Goal: Browse casually: Explore the website without a specific task or goal

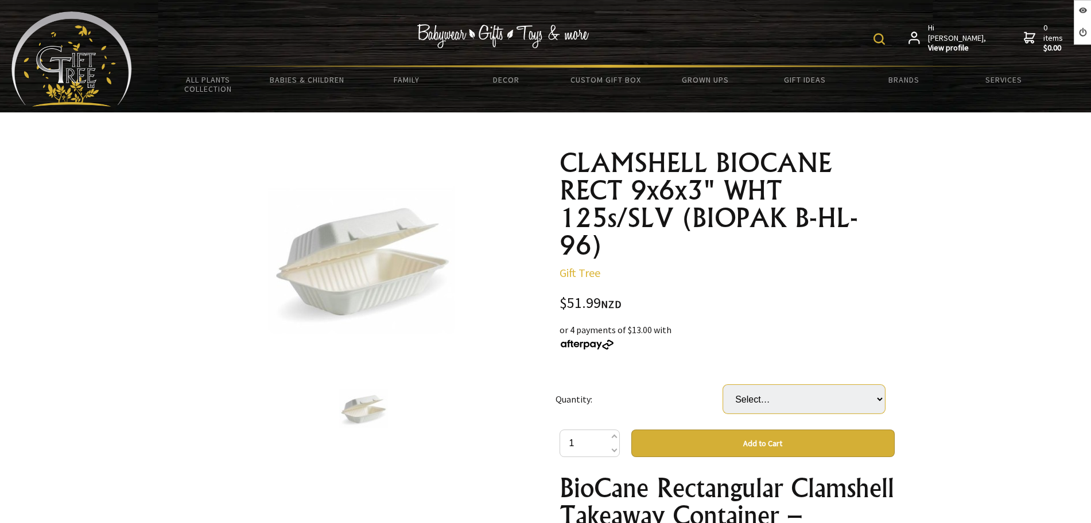
click at [731, 392] on select "Select… 2 (+ $103.98)" at bounding box center [804, 399] width 162 height 29
click at [744, 399] on select "Select… 2 (+ $103.98)" at bounding box center [804, 399] width 162 height 29
click at [572, 162] on h1 "CLAMSHELL BIOCANE RECT 9x6x3" WHT 125s/SLV (BIOPAK B-HL-96)" at bounding box center [726, 204] width 335 height 110
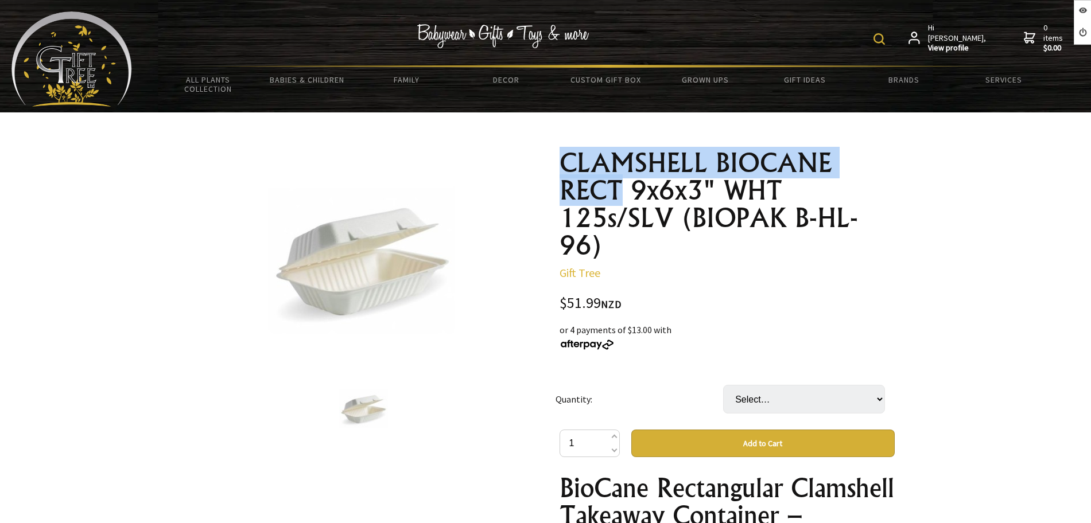
drag, startPoint x: 590, startPoint y: 171, endPoint x: 623, endPoint y: 193, distance: 39.6
click at [623, 193] on h1 "CLAMSHELL BIOCANE RECT 9x6x3" WHT 125s/SLV (BIOPAK B-HL-96)" at bounding box center [726, 204] width 335 height 110
copy h1 "CLAMSHELL BIOCANE RECT"
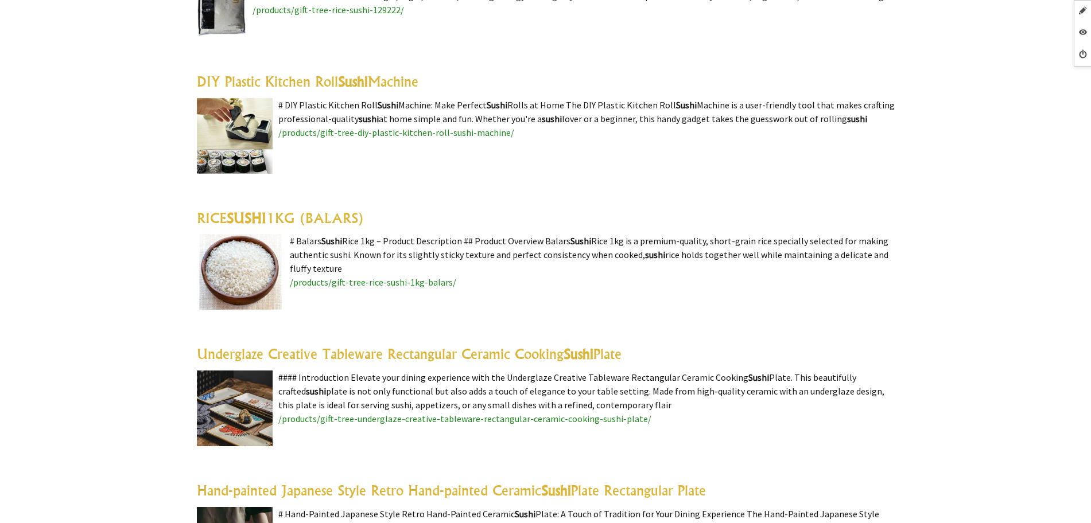
scroll to position [2582, 0]
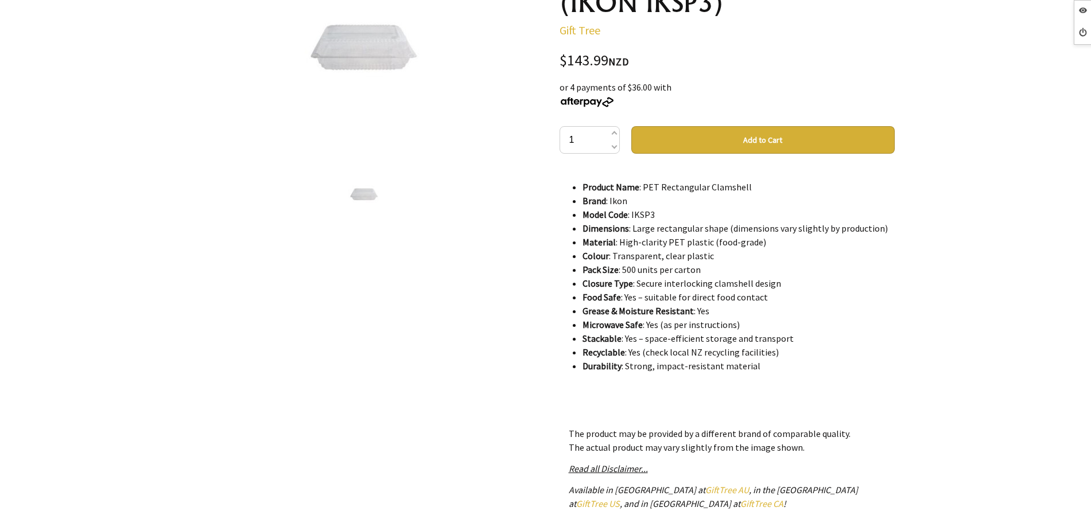
scroll to position [341, 0]
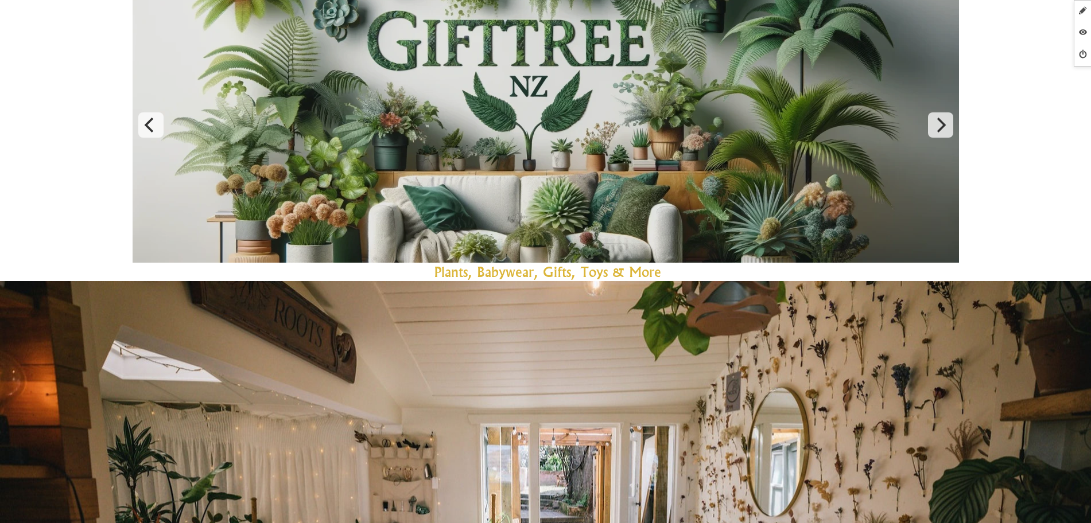
scroll to position [143, 0]
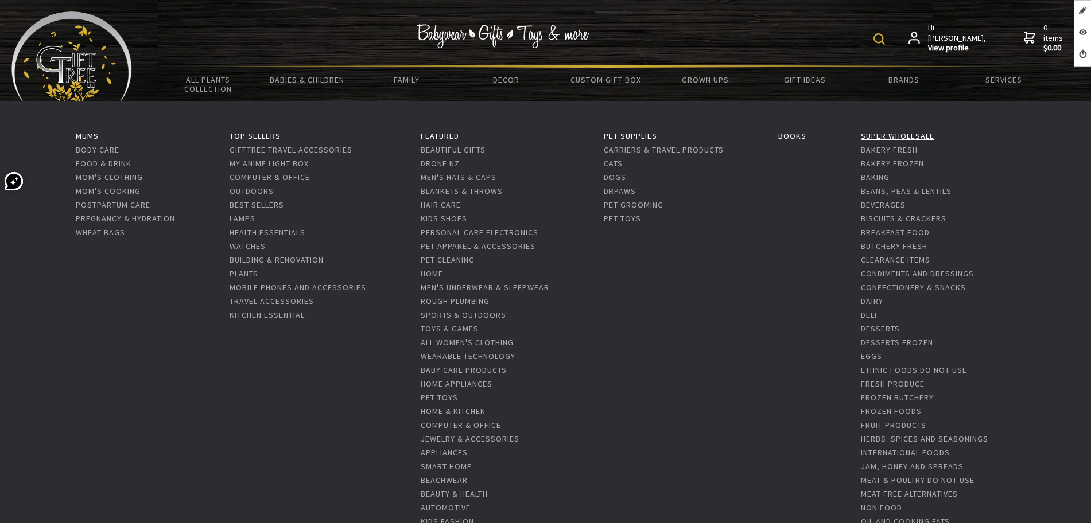
click at [877, 138] on link "Super Wholesale" at bounding box center [897, 136] width 73 height 10
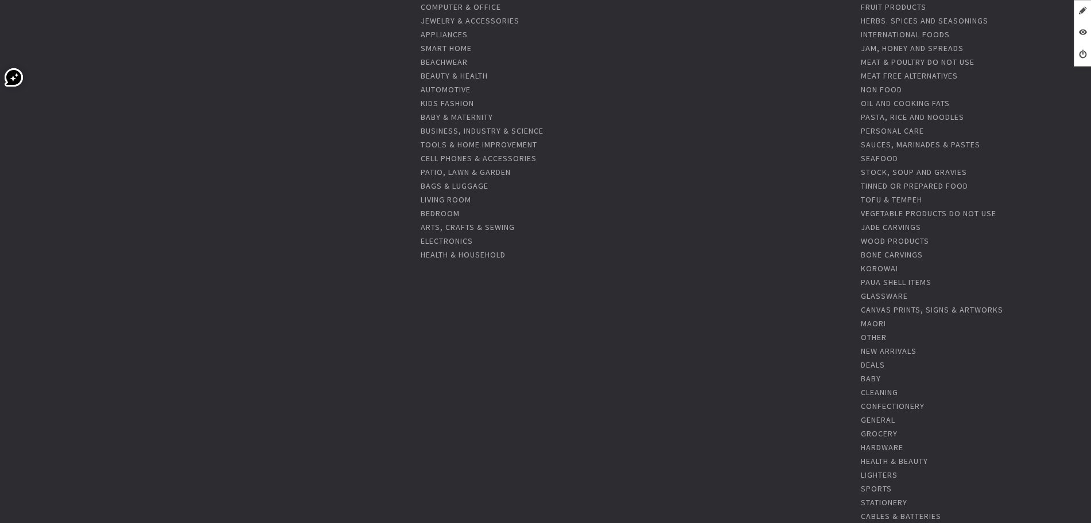
scroll to position [502, 0]
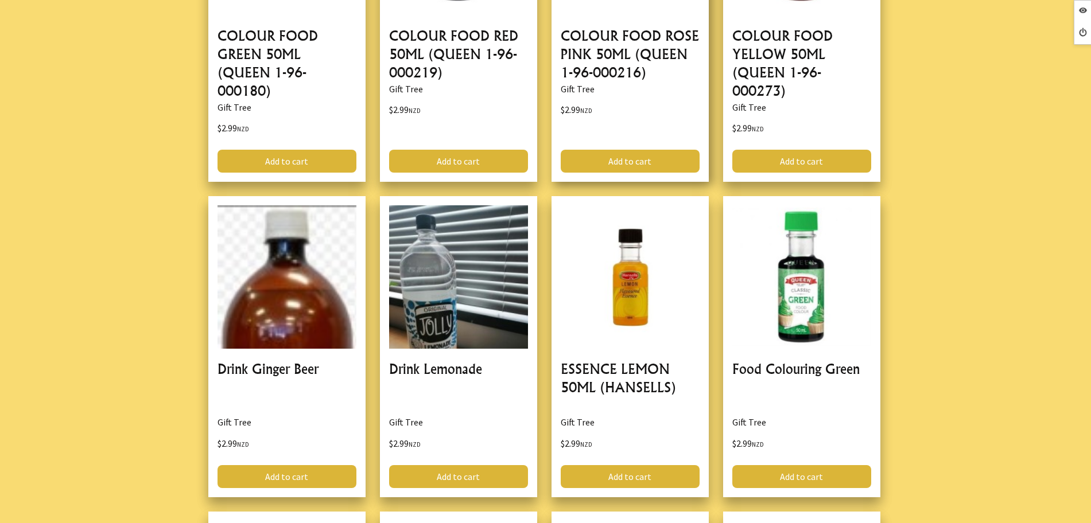
scroll to position [3515, 0]
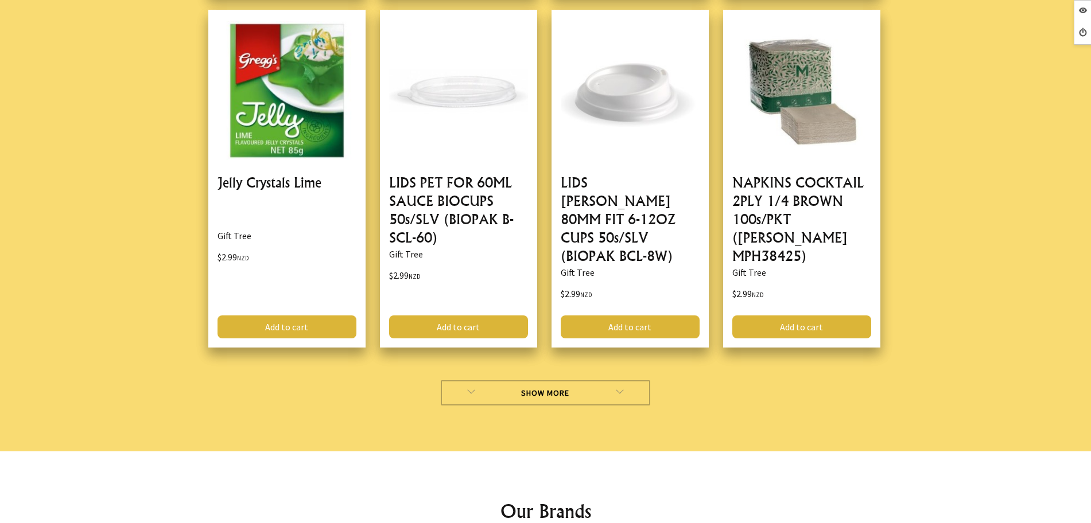
click at [500, 380] on link "Show More" at bounding box center [545, 392] width 209 height 25
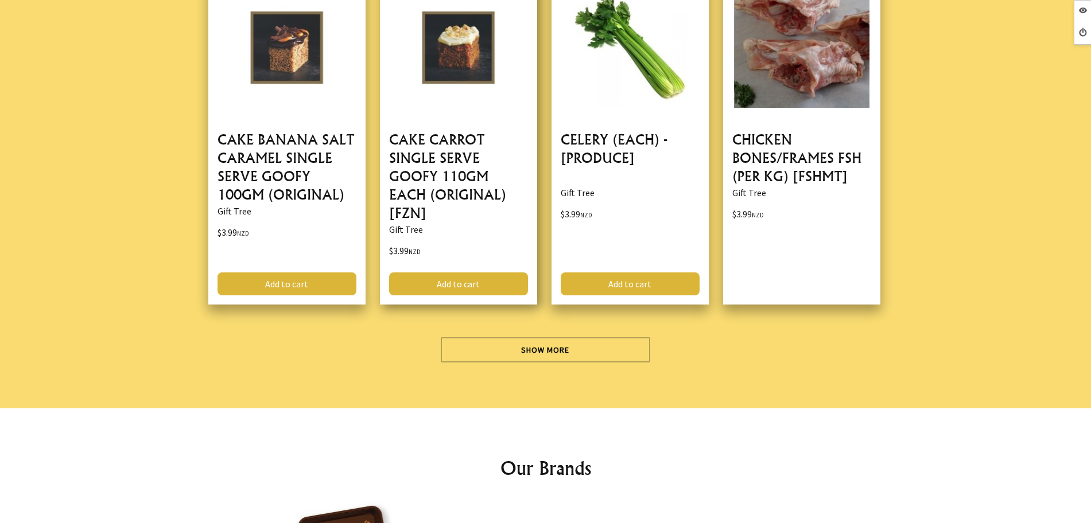
scroll to position [6814, 0]
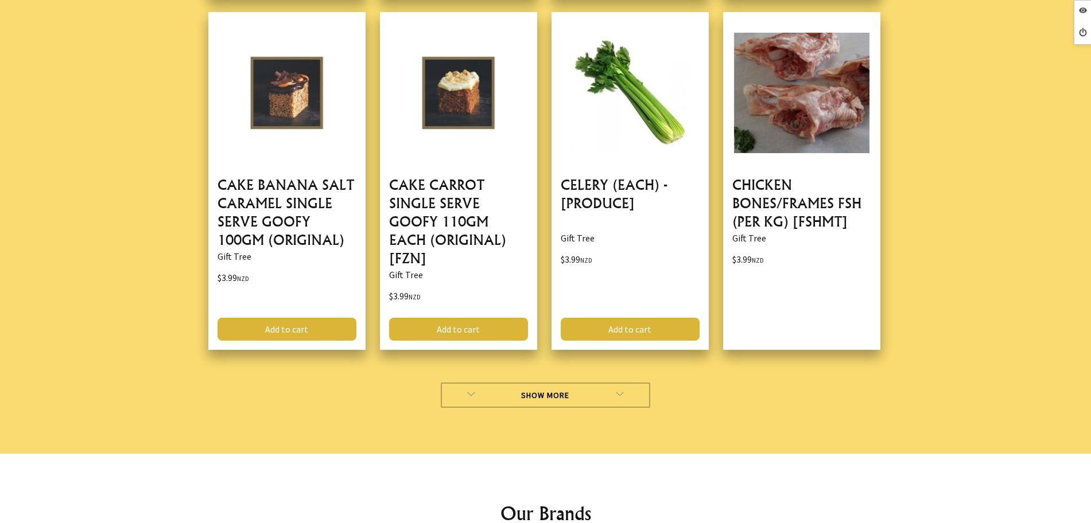
click at [487, 383] on link "Show More" at bounding box center [545, 395] width 209 height 25
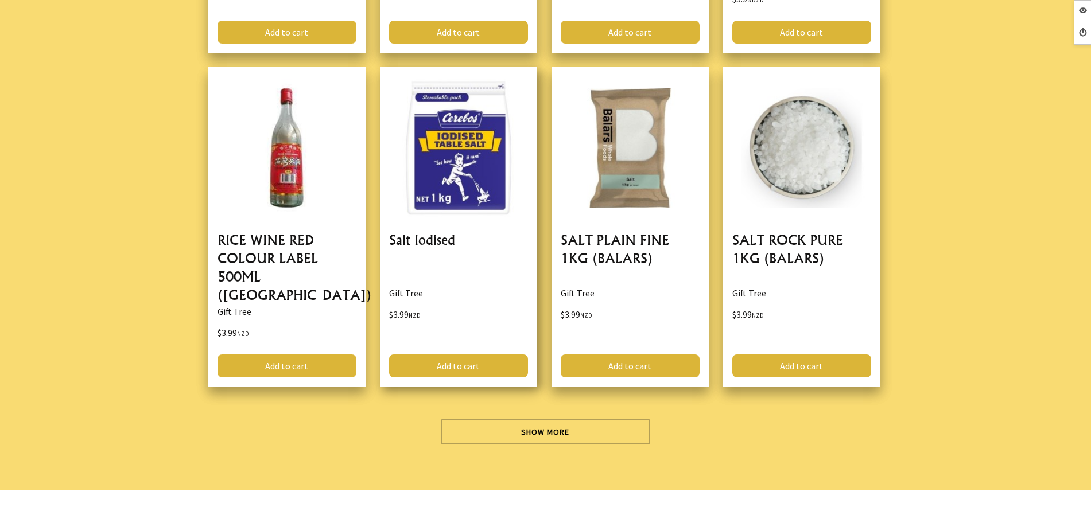
scroll to position [10257, 0]
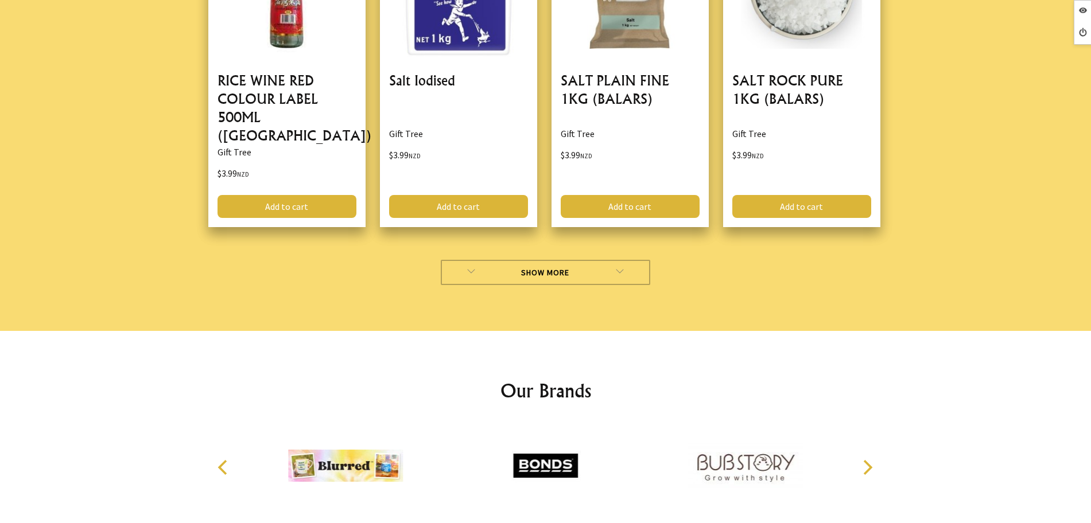
click at [475, 260] on link "Show More" at bounding box center [545, 272] width 209 height 25
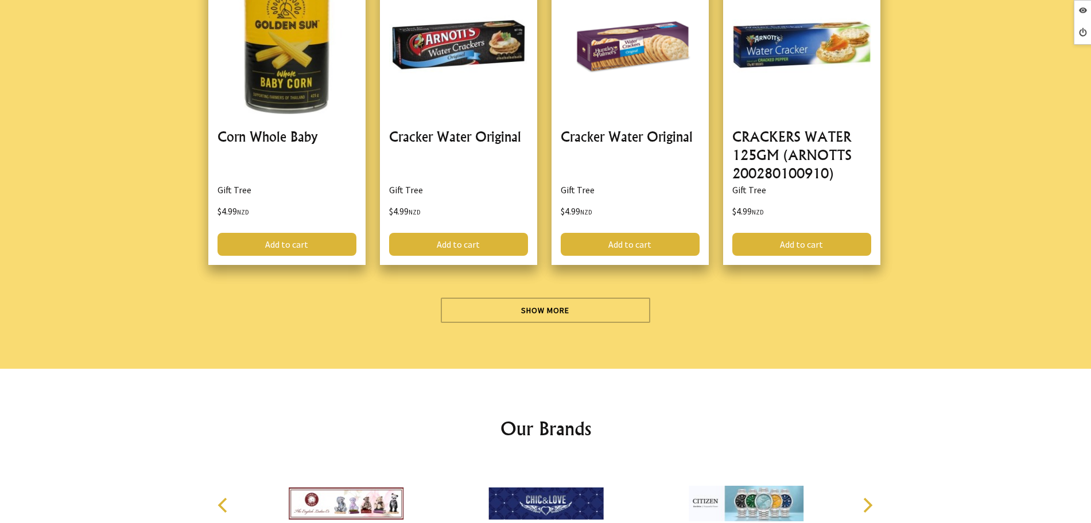
scroll to position [13484, 0]
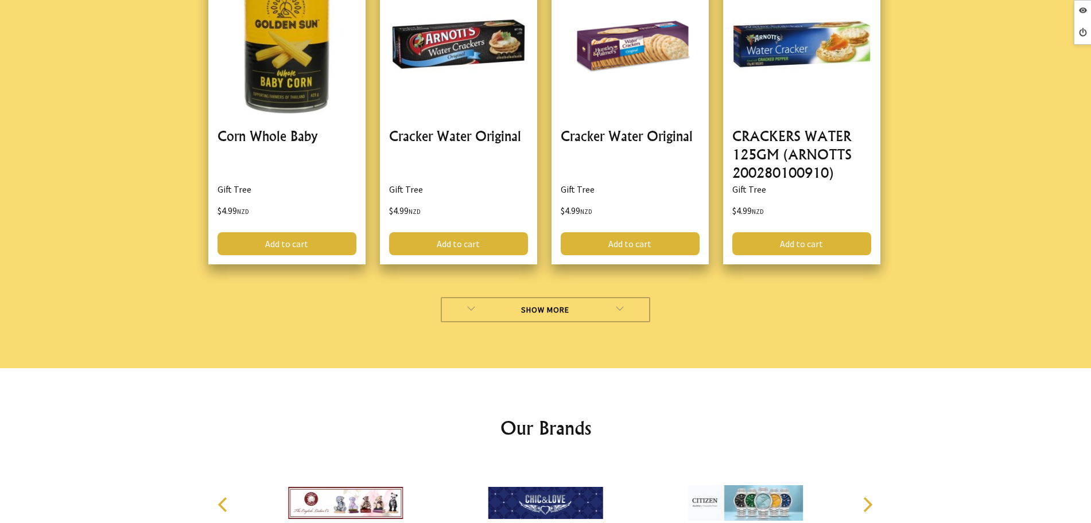
click at [477, 297] on link "Show More" at bounding box center [545, 309] width 209 height 25
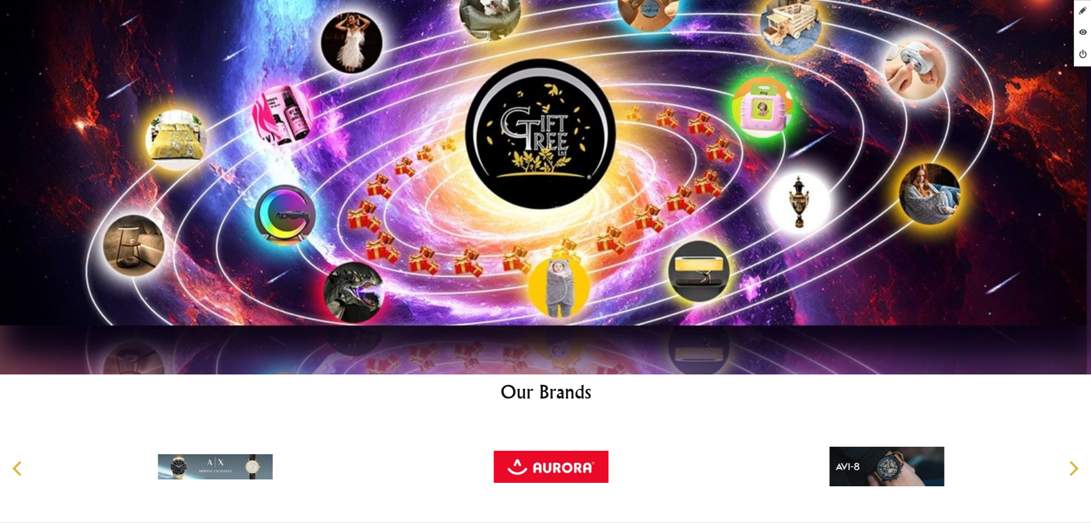
scroll to position [6183, 0]
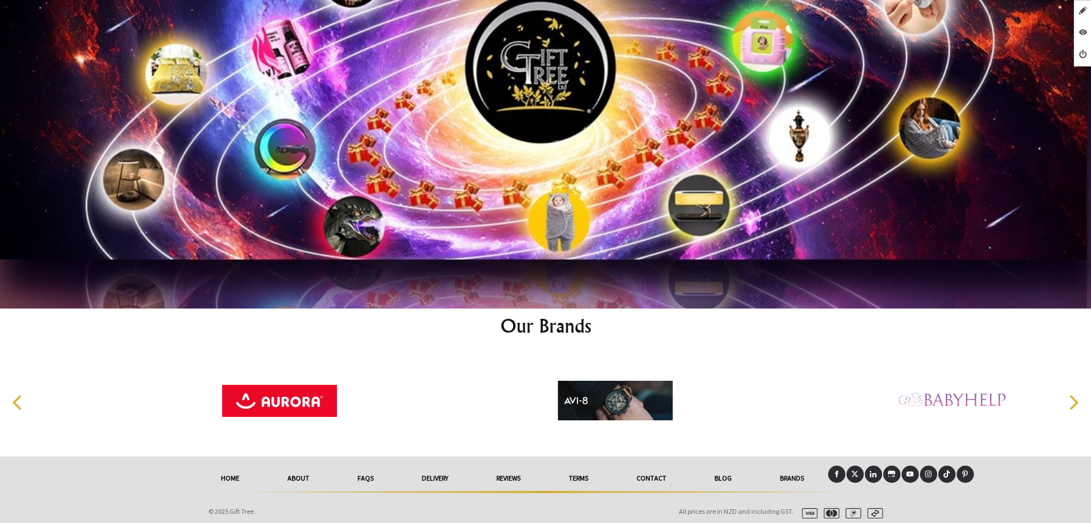
click at [659, 476] on link "Contact" at bounding box center [651, 478] width 78 height 25
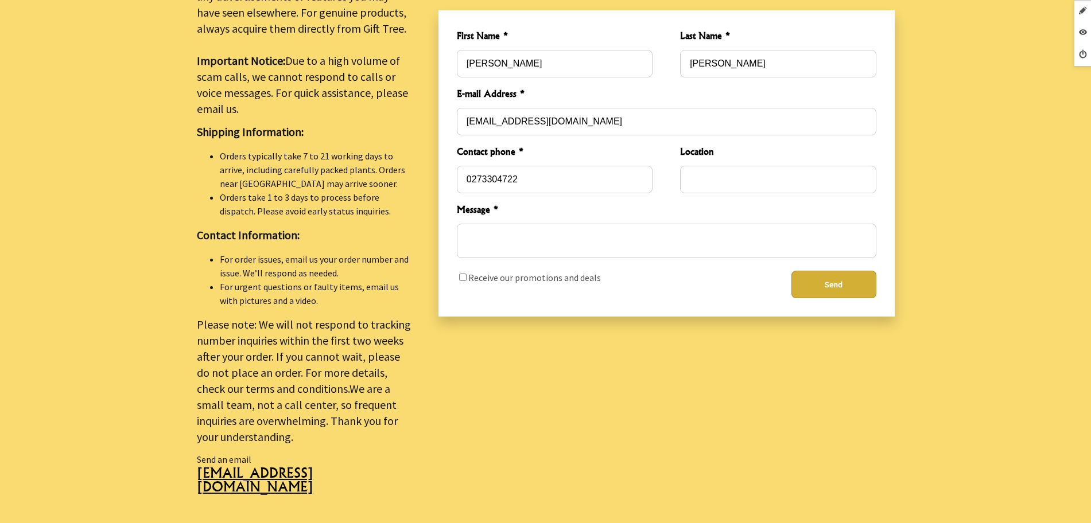
scroll to position [430, 0]
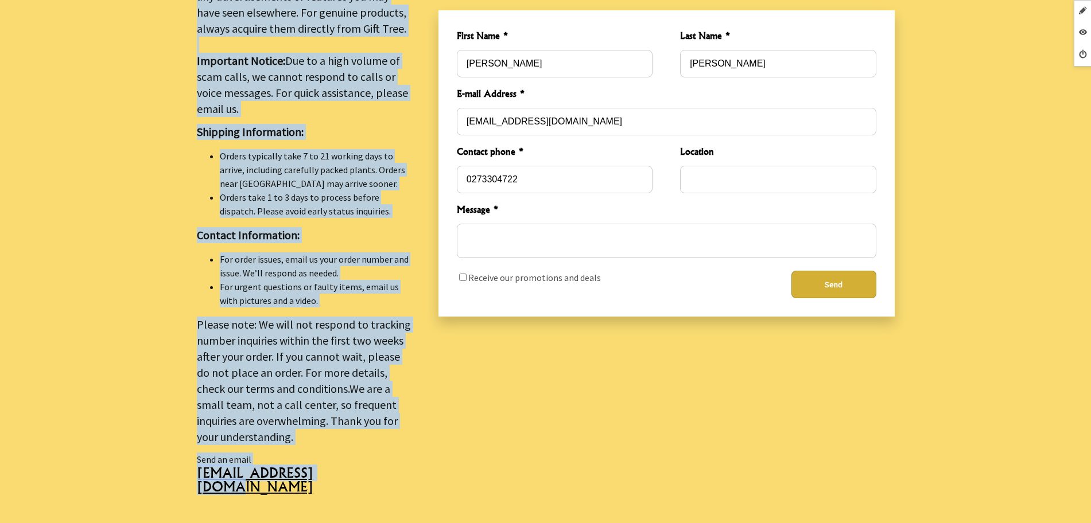
drag, startPoint x: 186, startPoint y: 475, endPoint x: 313, endPoint y: 474, distance: 126.2
click at [313, 474] on section "GiftTree- 0275218294 Important Notice All Gift Tree products are exclusively de…" at bounding box center [545, 199] width 1091 height 829
click at [317, 468] on span "sales@gifttree.co.nz" at bounding box center [304, 485] width 214 height 36
click at [130, 155] on div at bounding box center [545, 199] width 1091 height 829
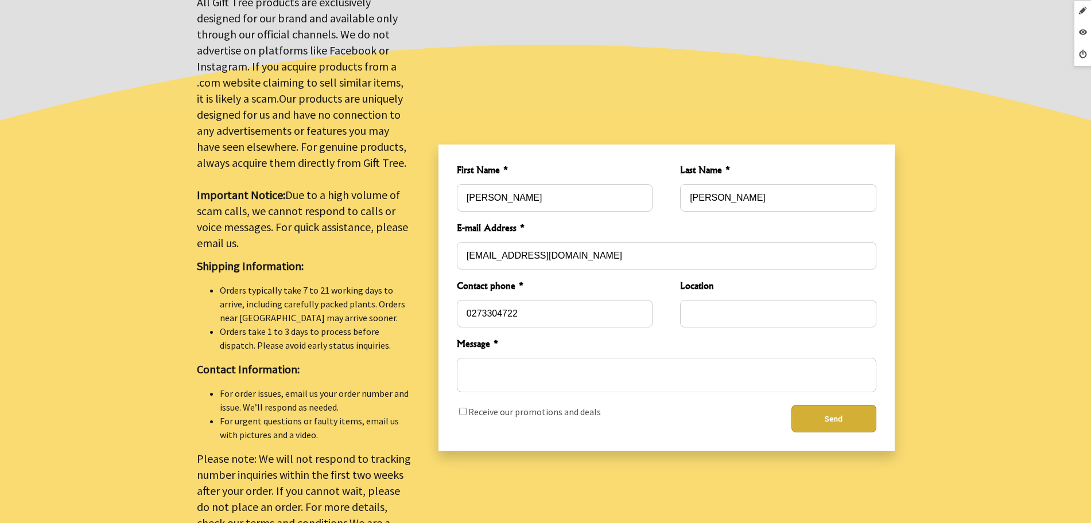
scroll to position [143, 0]
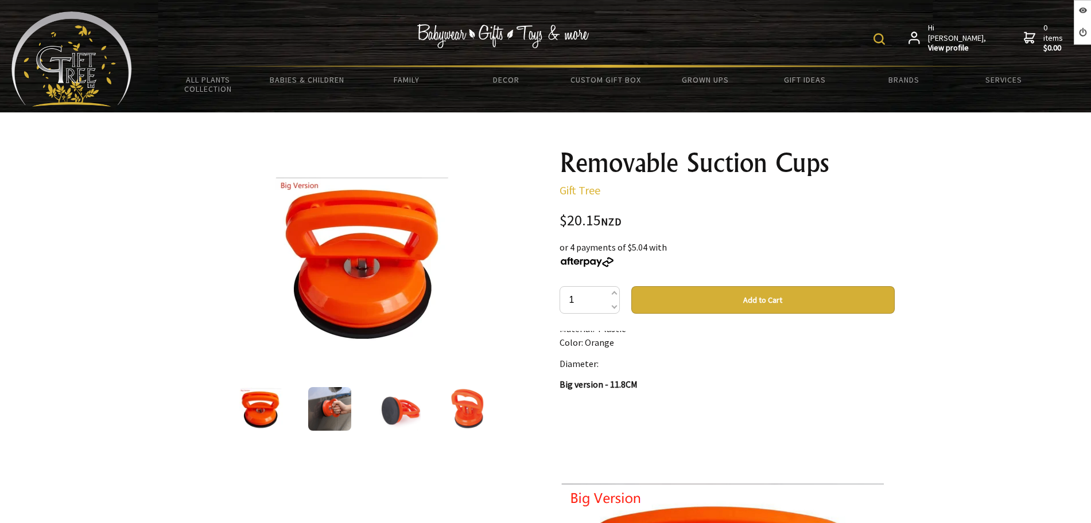
click at [101, 64] on img at bounding box center [71, 58] width 120 height 95
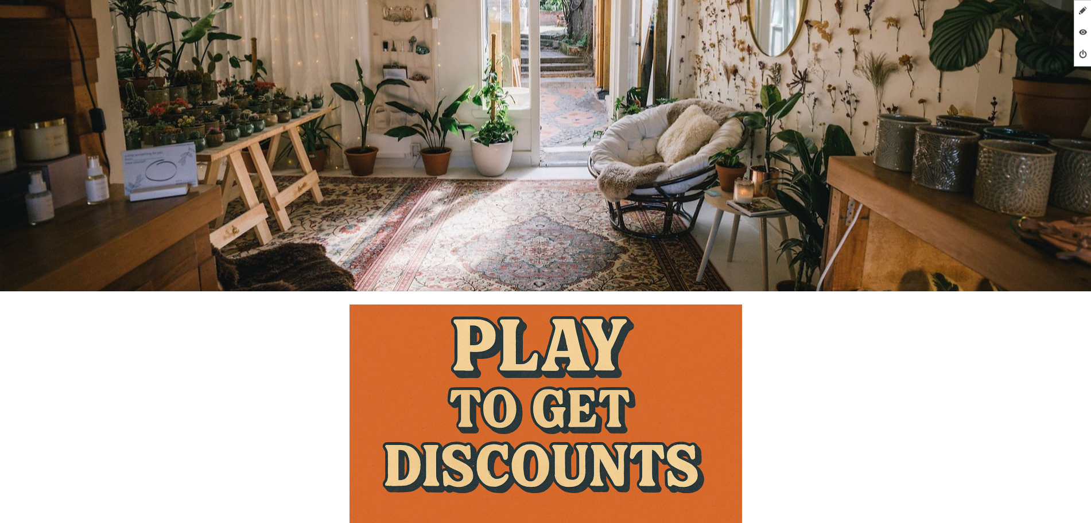
scroll to position [574, 0]
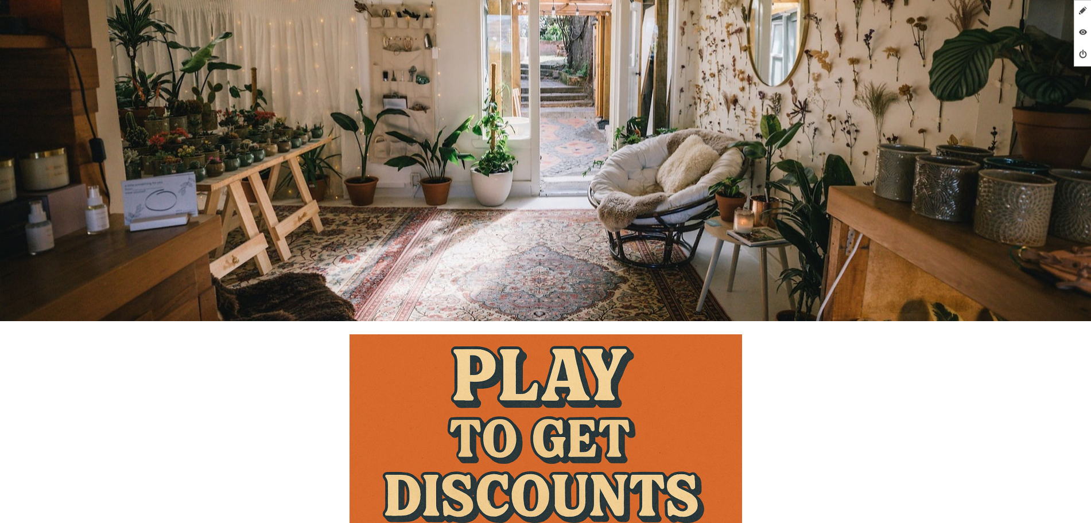
click at [513, 383] on img at bounding box center [545, 447] width 392 height 224
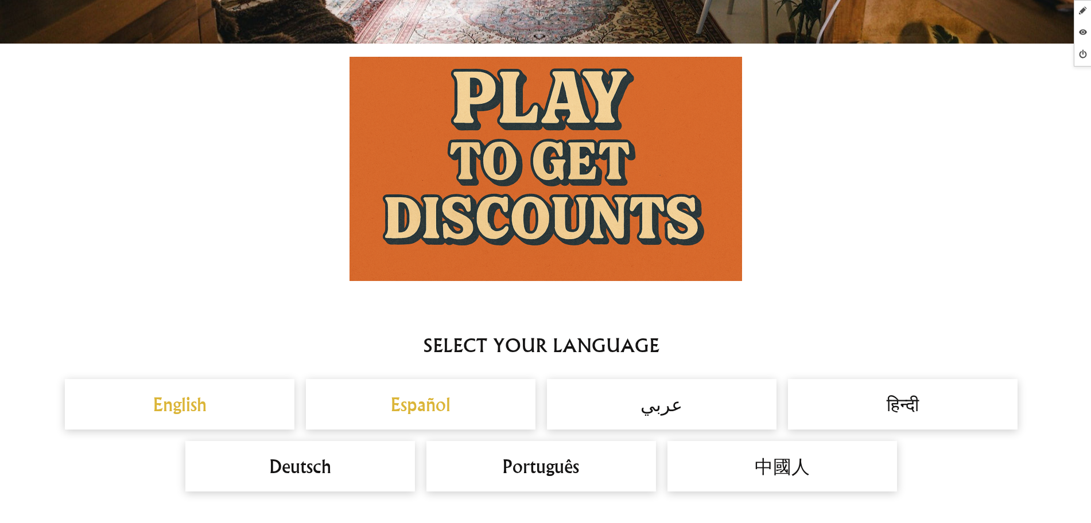
scroll to position [876, 0]
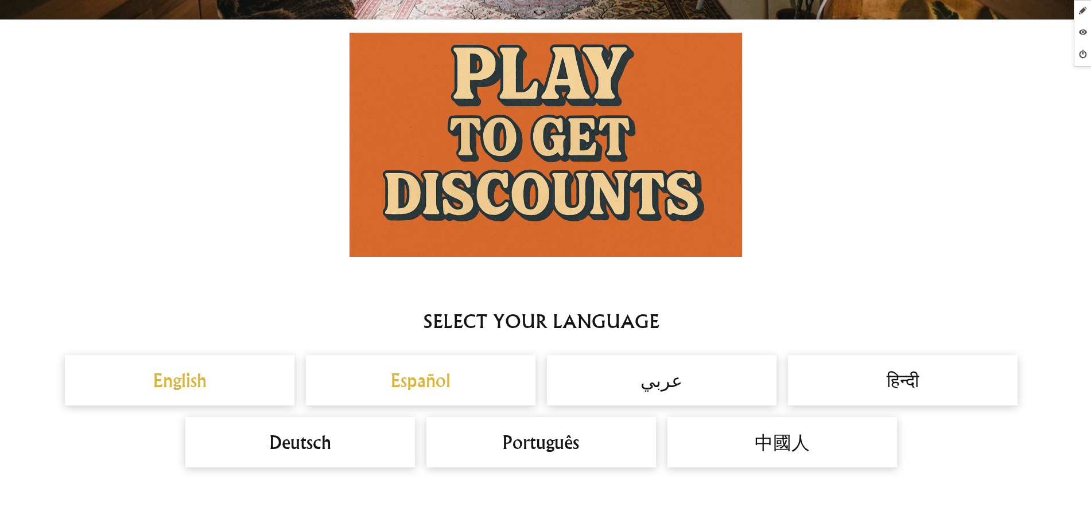
click at [621, 178] on img at bounding box center [545, 145] width 392 height 224
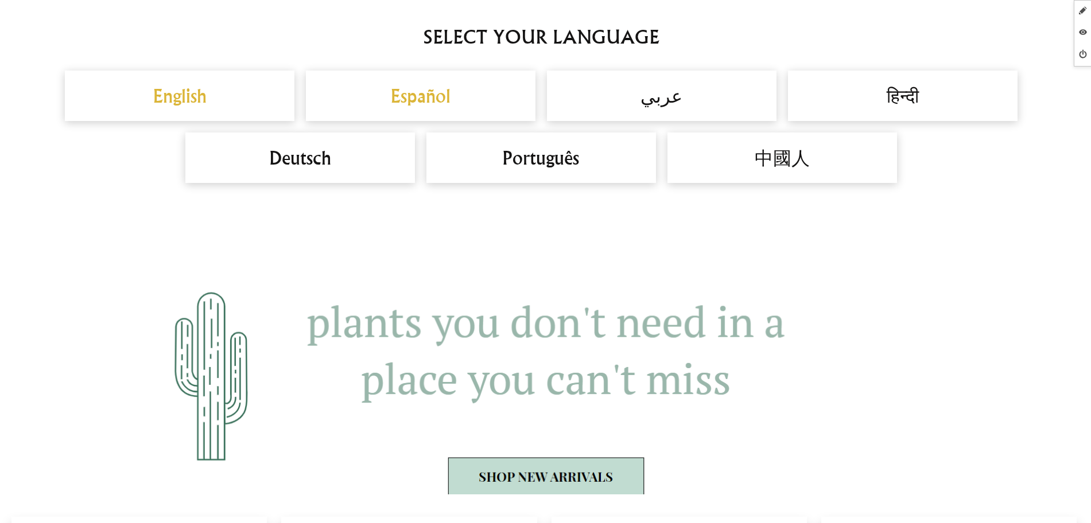
scroll to position [1234, 0]
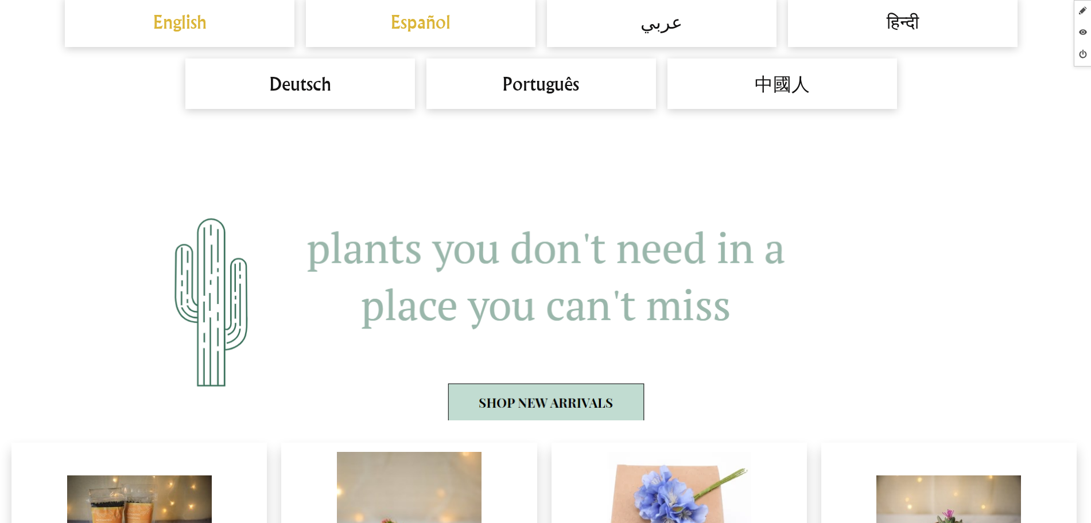
click at [429, 25] on h2 "Español" at bounding box center [420, 22] width 207 height 28
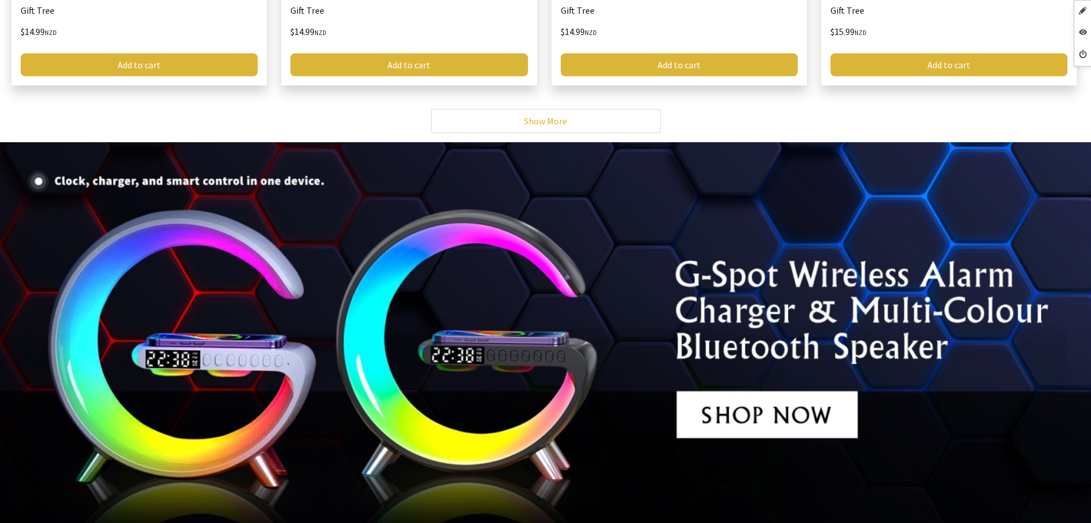
scroll to position [3156, 0]
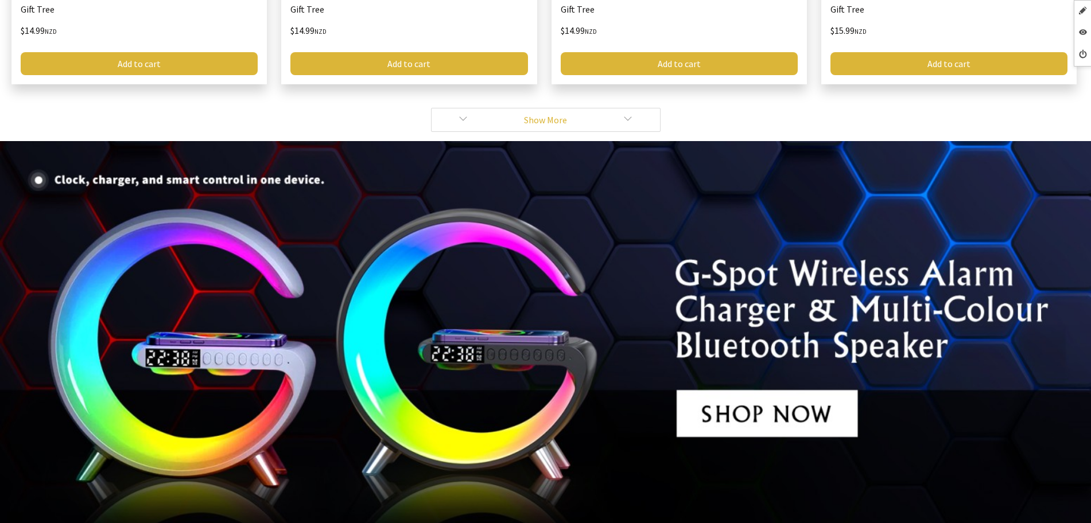
click at [452, 122] on link "Show More" at bounding box center [546, 120] width 230 height 24
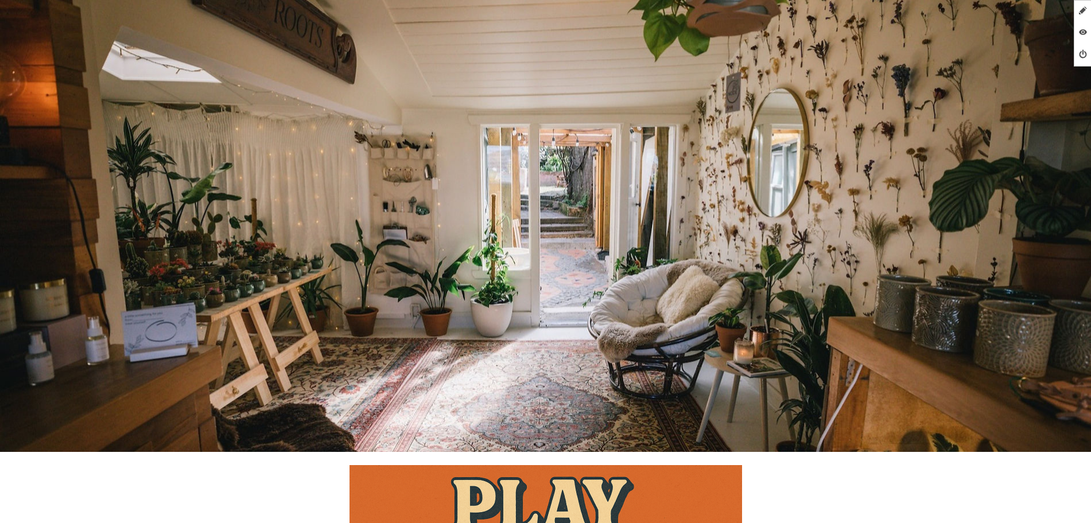
scroll to position [1004, 0]
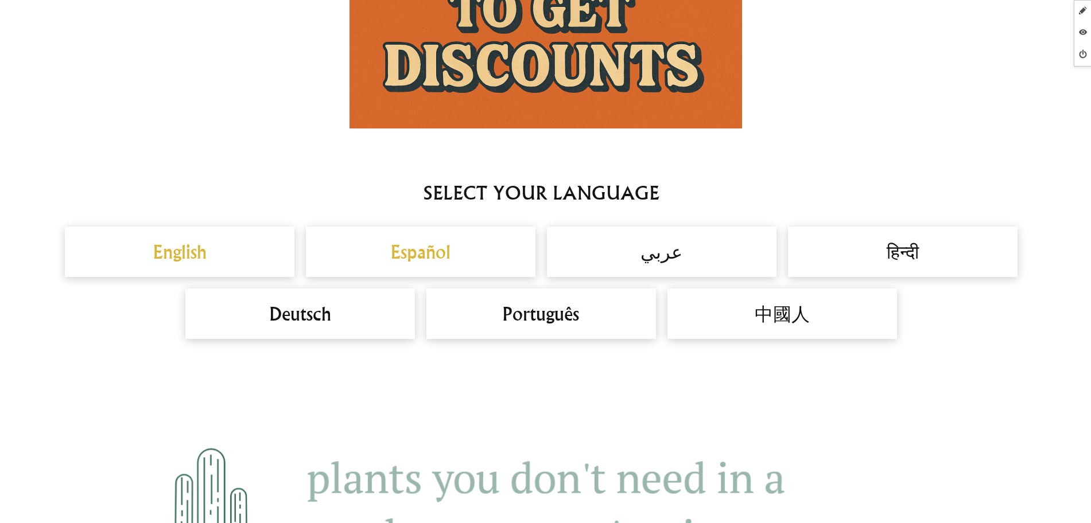
click at [186, 246] on h2 "English" at bounding box center [179, 252] width 207 height 28
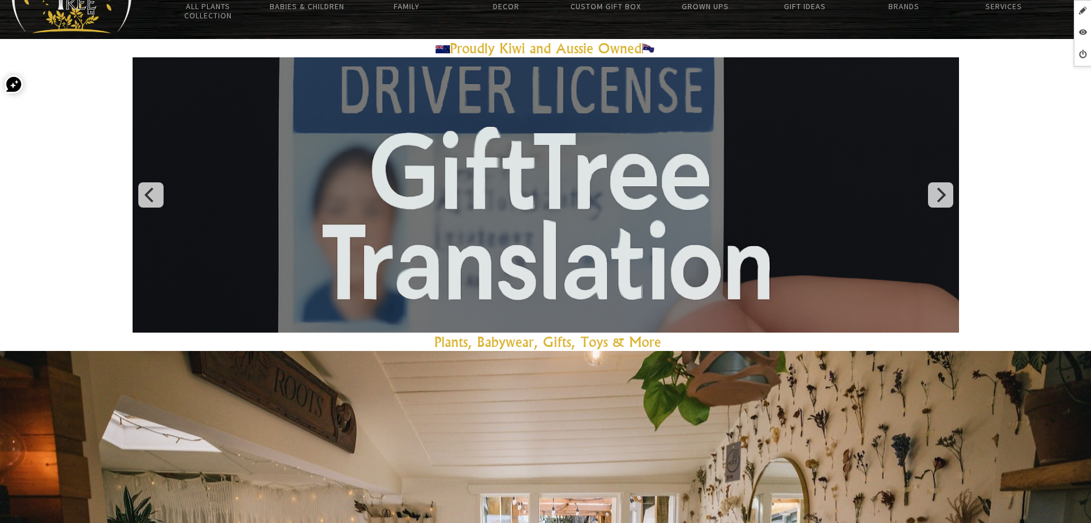
scroll to position [72, 0]
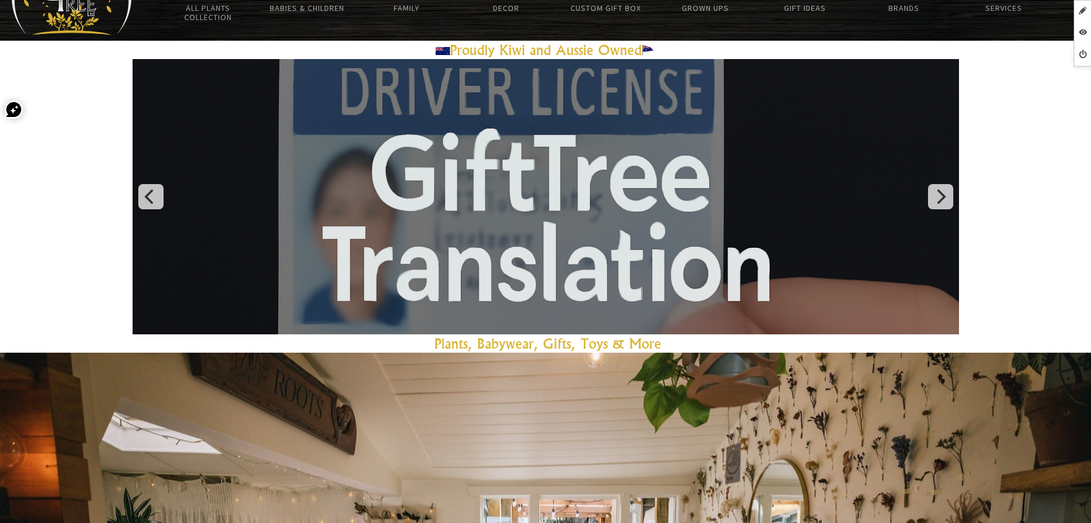
click at [747, 173] on link at bounding box center [546, 196] width 826 height 275
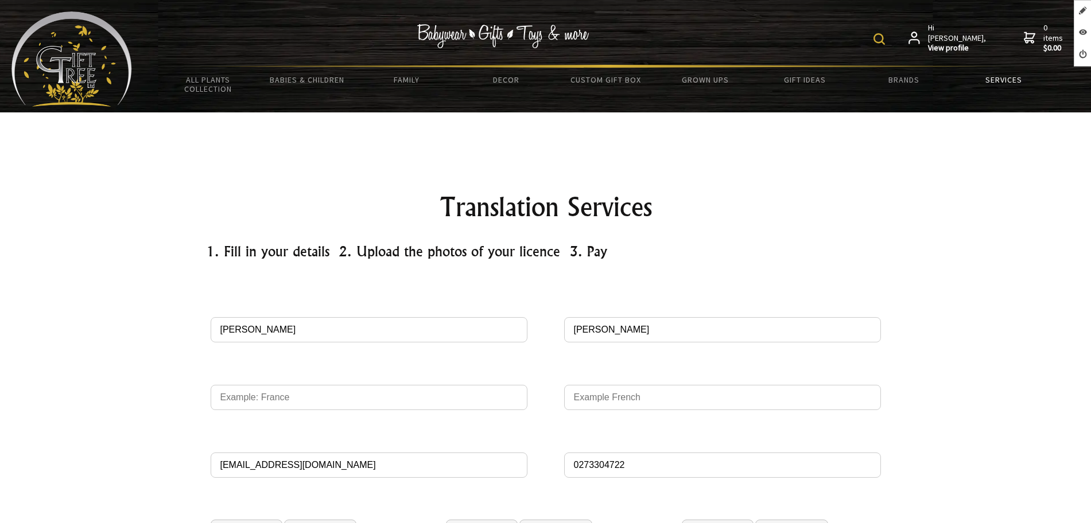
click at [1005, 83] on link "Services" at bounding box center [1003, 80] width 99 height 24
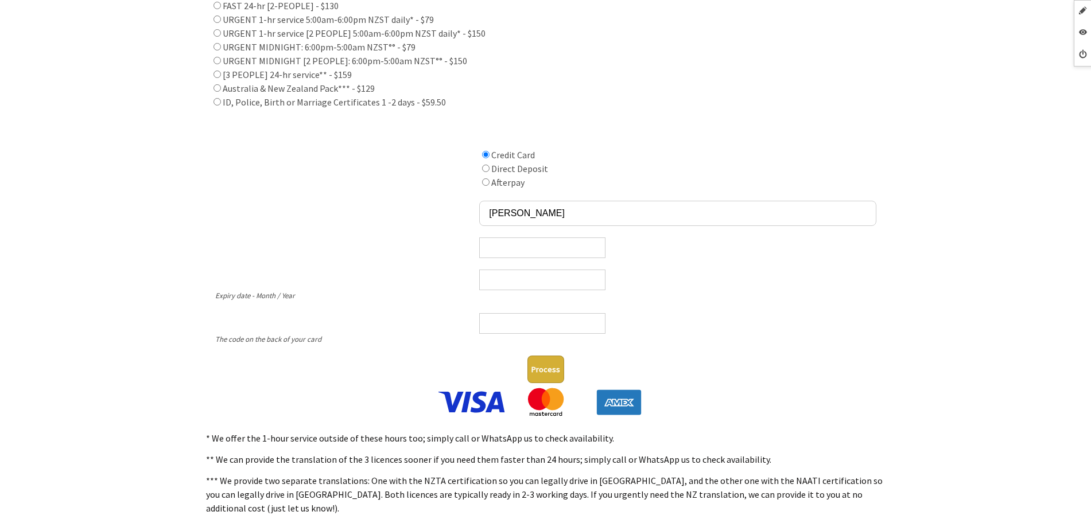
scroll to position [646, 0]
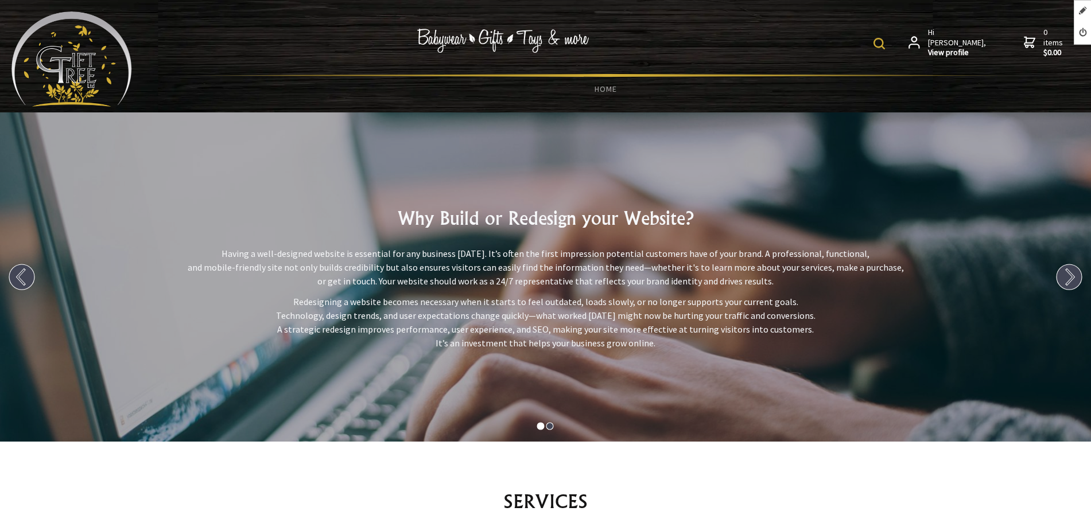
click at [94, 75] on img at bounding box center [71, 58] width 120 height 95
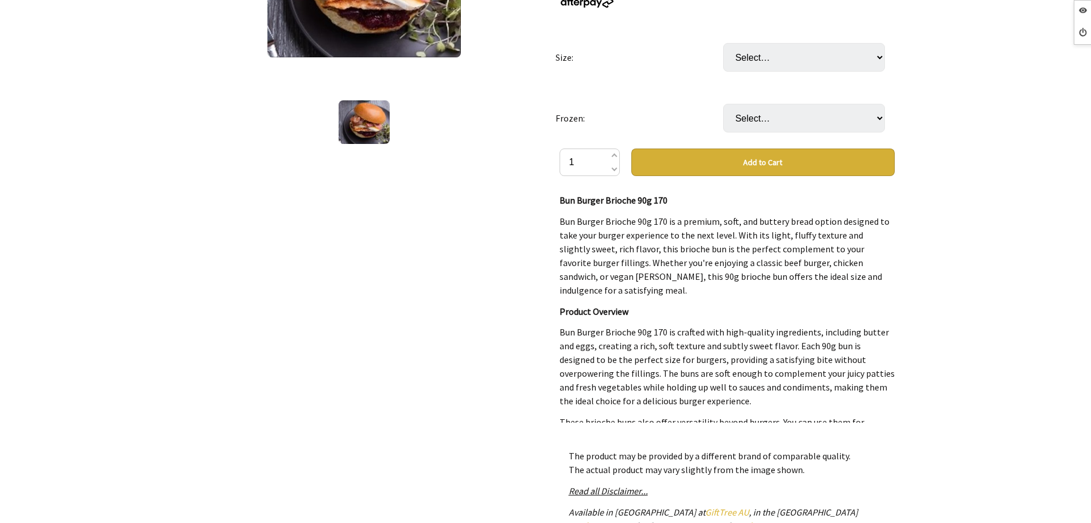
click at [817, 37] on td "Select… Carton (15X90G)" at bounding box center [807, 57] width 168 height 61
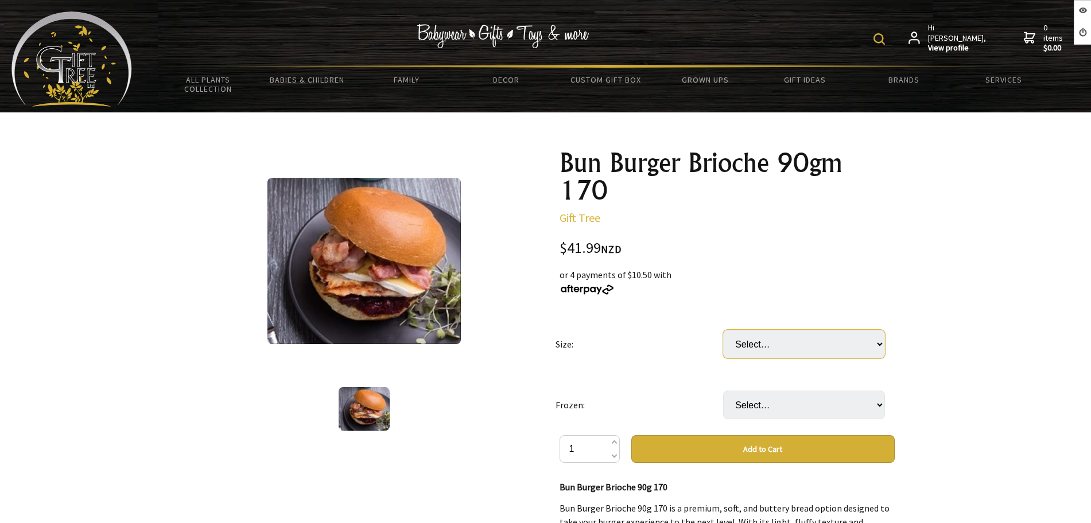
click at [767, 339] on select "Select… Carton (15X90G)" at bounding box center [804, 344] width 162 height 29
click at [741, 414] on select "Select… Only available in [GEOGRAPHIC_DATA]" at bounding box center [804, 405] width 162 height 29
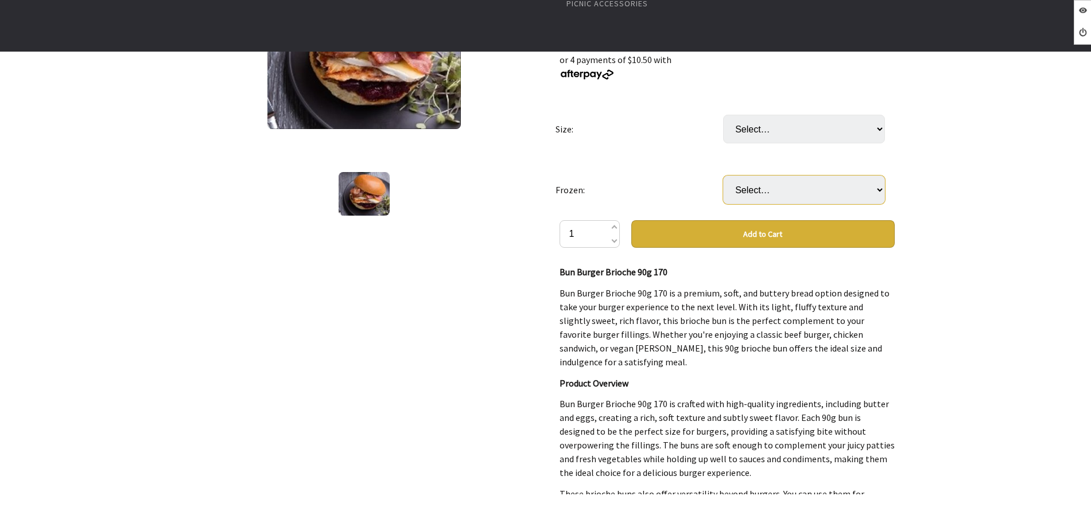
scroll to position [72, 0]
